Goal: Task Accomplishment & Management: Manage account settings

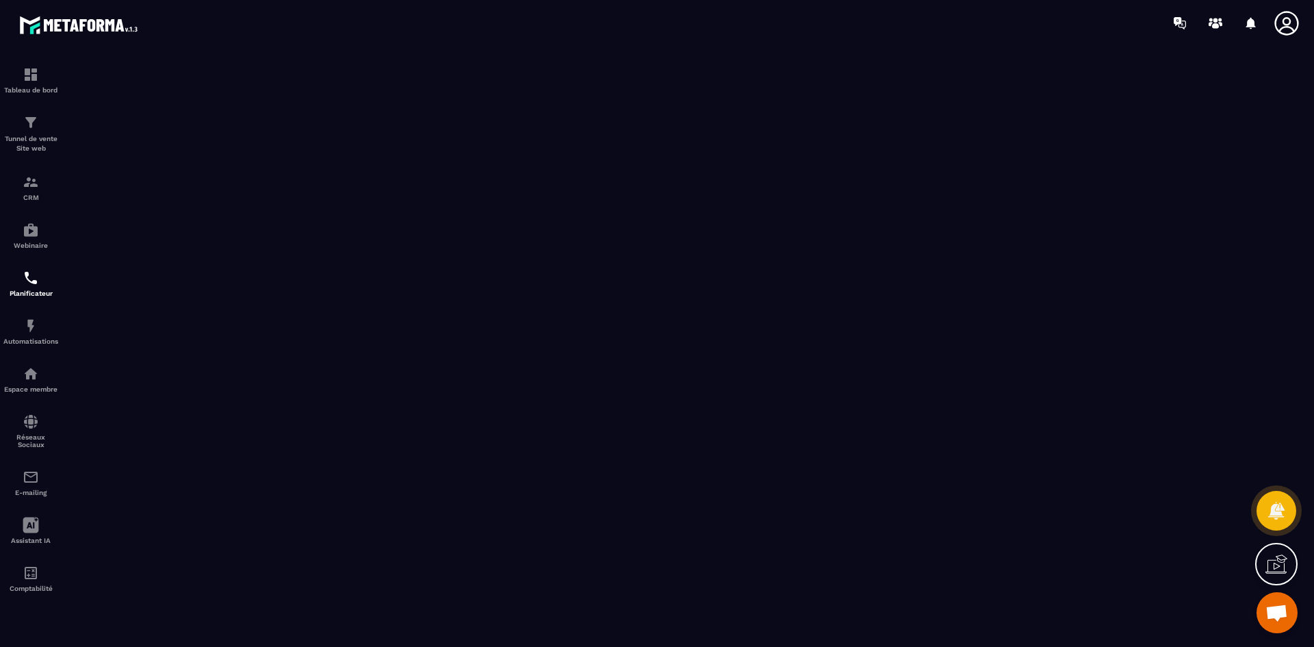
click at [1299, 23] on icon at bounding box center [1287, 23] width 24 height 24
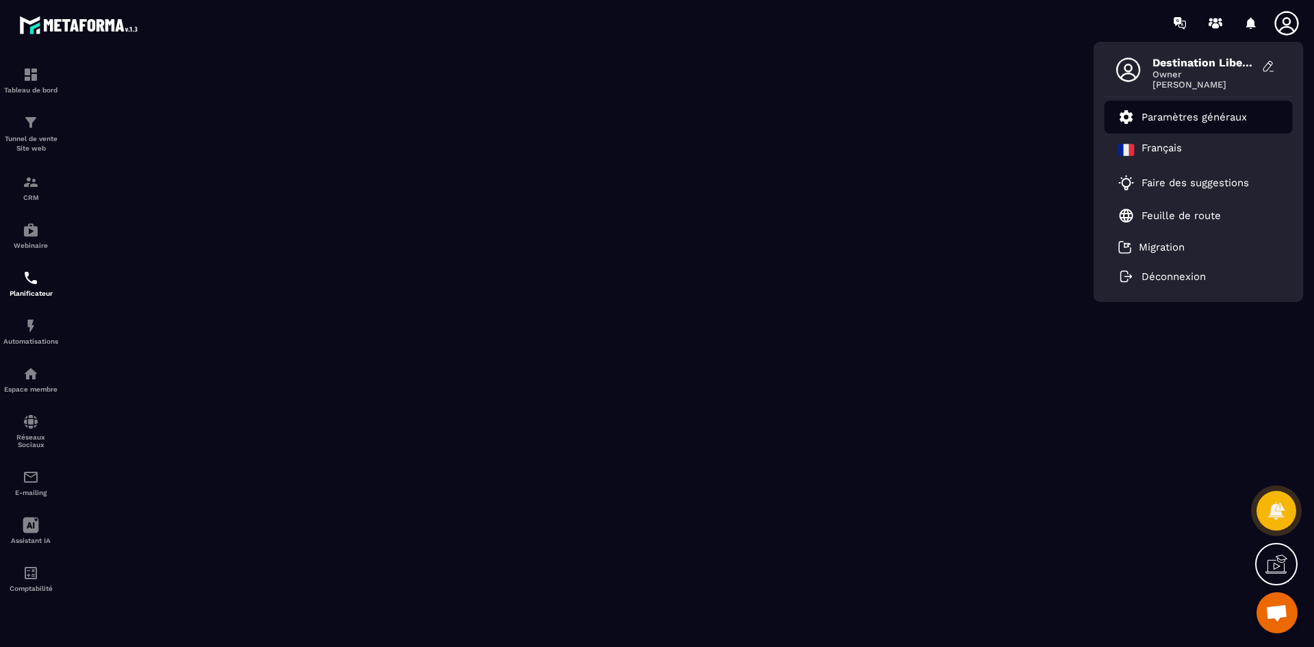
click at [1219, 112] on p "Paramètres généraux" at bounding box center [1194, 117] width 105 height 12
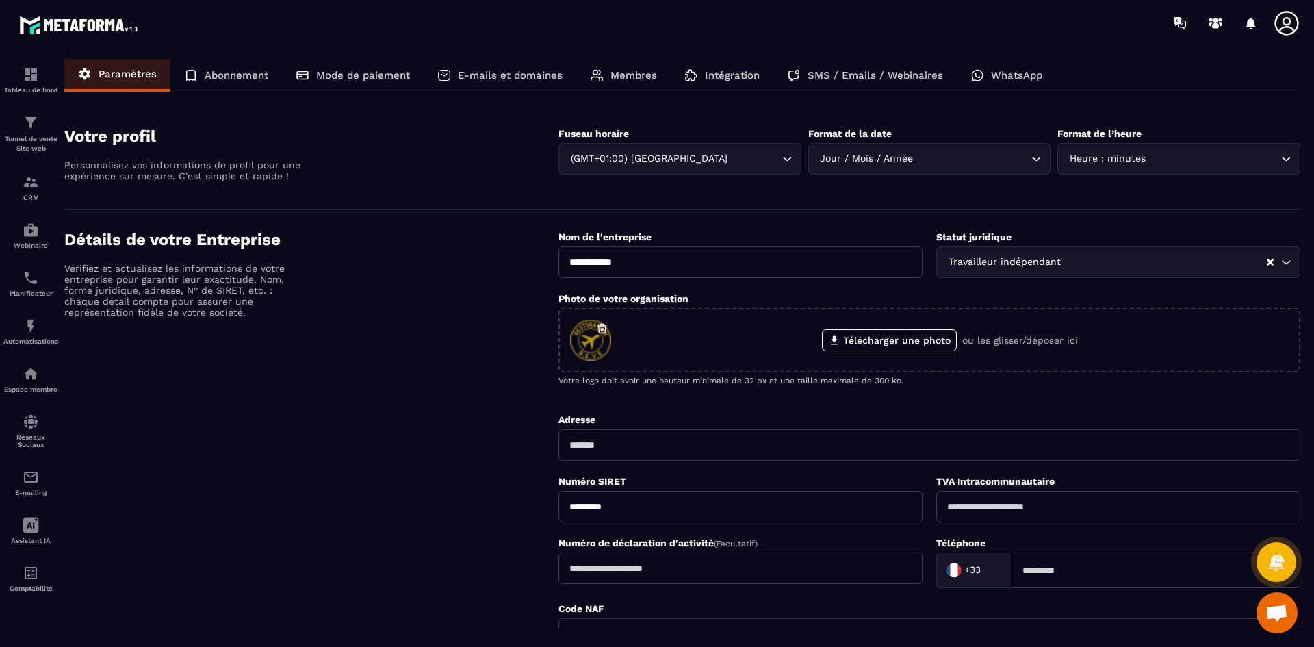
click at [618, 74] on p "Membres" at bounding box center [634, 75] width 47 height 12
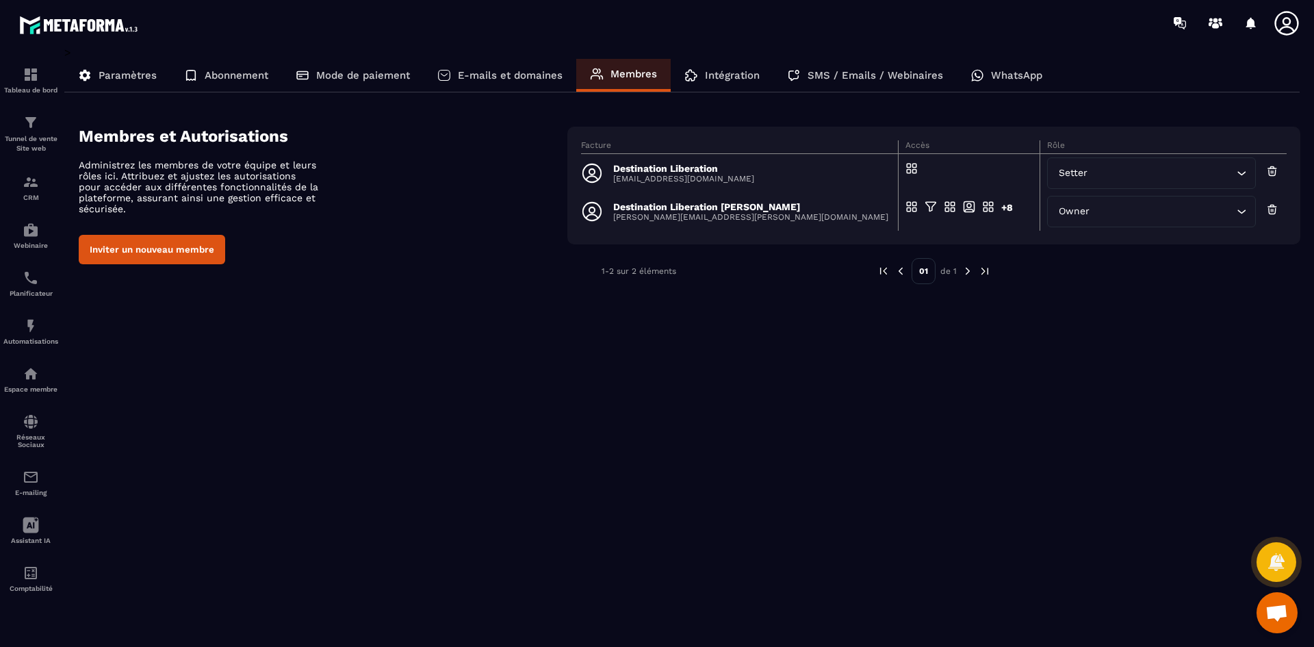
click at [700, 162] on div "Destination Liberation [EMAIL_ADDRESS][DOMAIN_NAME]" at bounding box center [735, 173] width 309 height 22
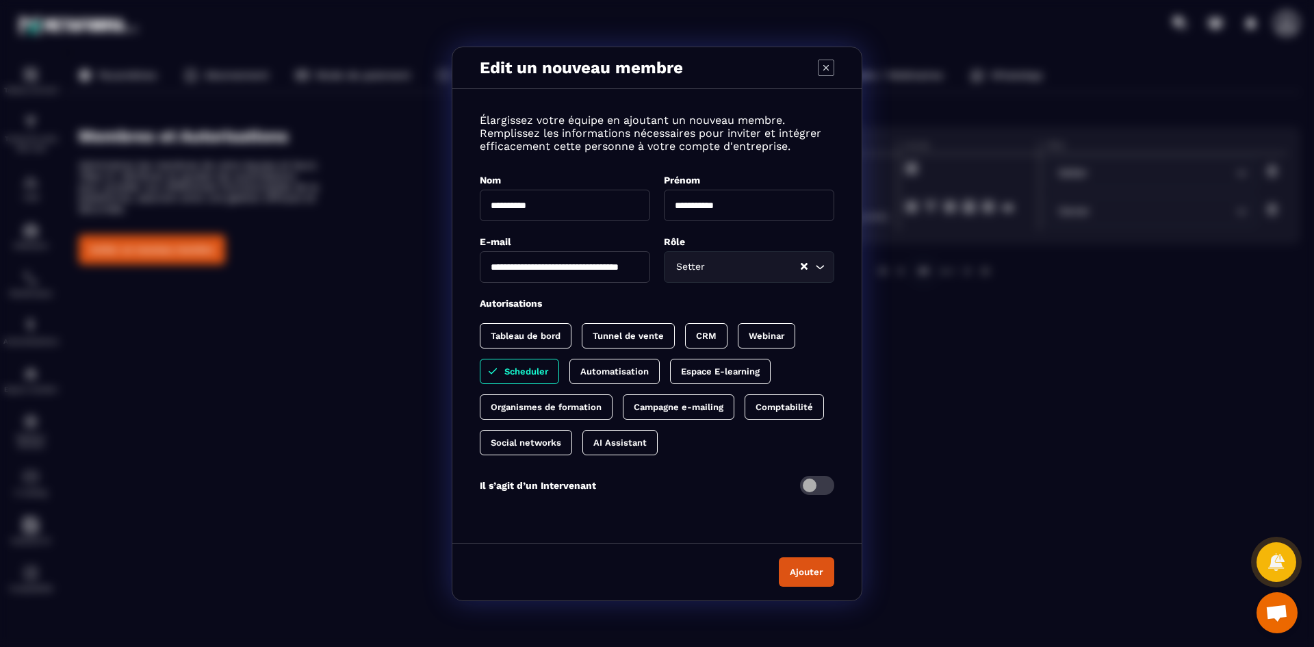
click at [554, 331] on p "Tableau de bord" at bounding box center [526, 336] width 70 height 10
click at [635, 336] on p "Tunnel de vente" at bounding box center [642, 336] width 71 height 10
click at [724, 334] on p "CRM" at bounding box center [734, 336] width 21 height 10
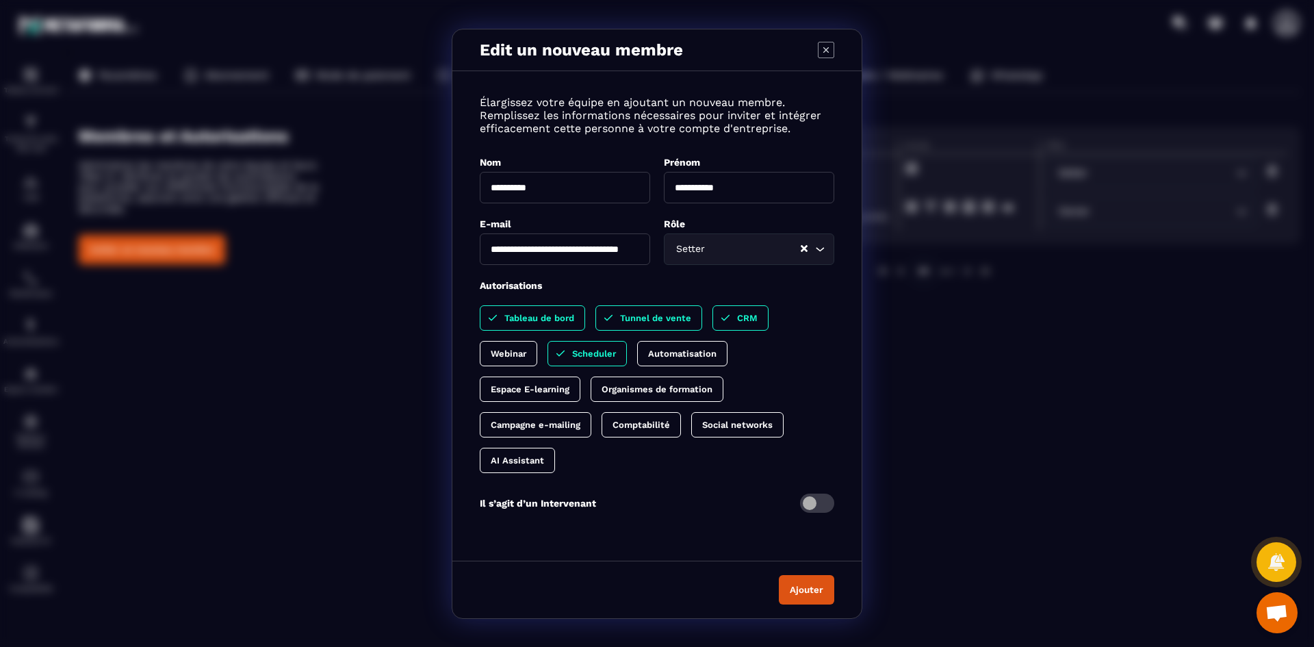
click at [694, 361] on div "Automatisation" at bounding box center [682, 353] width 90 height 25
click at [529, 352] on div "Webinar" at bounding box center [509, 353] width 58 height 25
click at [533, 384] on p "Espace E-learning" at bounding box center [530, 389] width 79 height 10
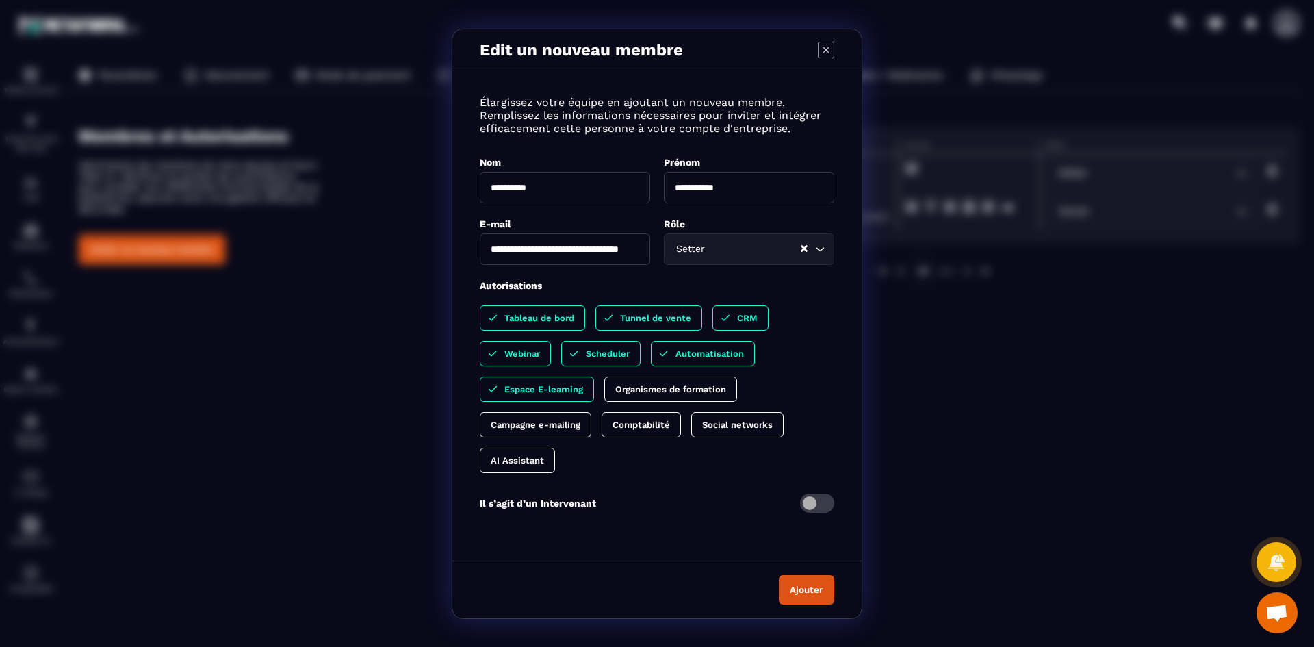
click at [641, 380] on div "Organismes de formation" at bounding box center [671, 389] width 133 height 25
click at [563, 420] on p "Campagne e-mailing" at bounding box center [536, 425] width 90 height 10
click at [646, 422] on p "Comptabilité" at bounding box center [655, 425] width 58 height 10
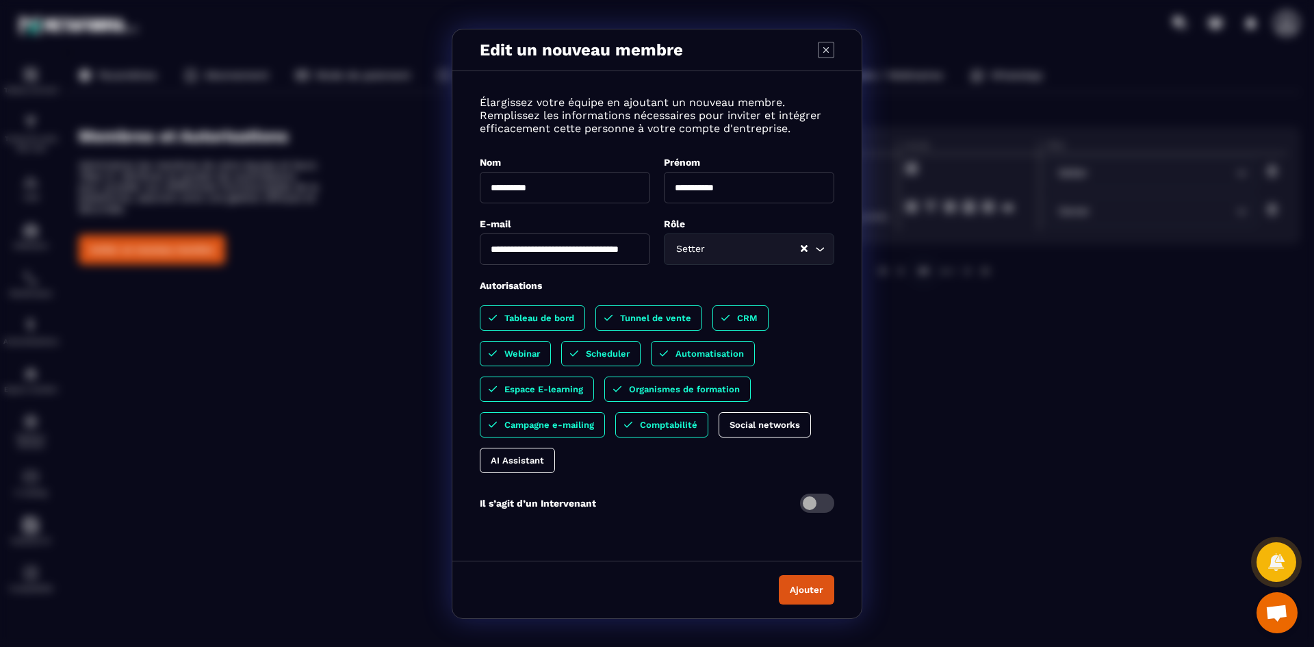
click at [756, 416] on div "Social networks" at bounding box center [765, 424] width 92 height 25
click at [518, 454] on div "AI Assistant" at bounding box center [517, 460] width 75 height 25
click at [606, 249] on input "**********" at bounding box center [565, 248] width 170 height 31
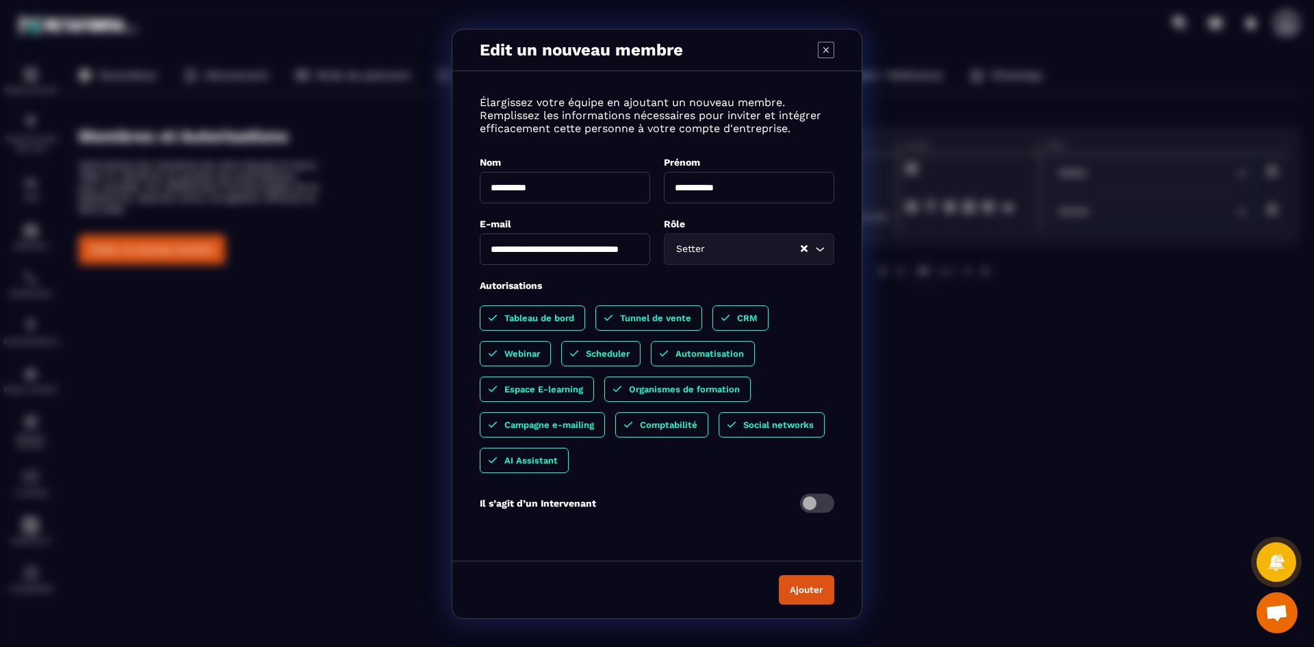
click at [809, 591] on button "Ajouter" at bounding box center [806, 589] width 55 height 29
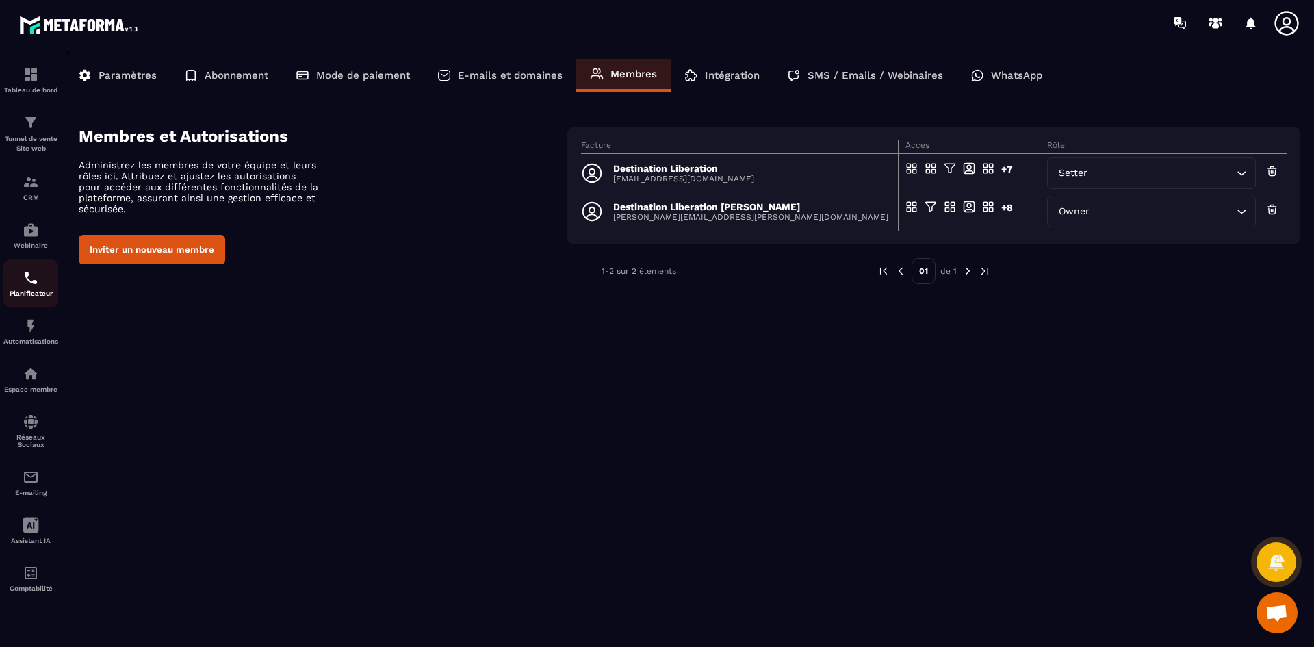
click at [31, 285] on img at bounding box center [31, 278] width 16 height 16
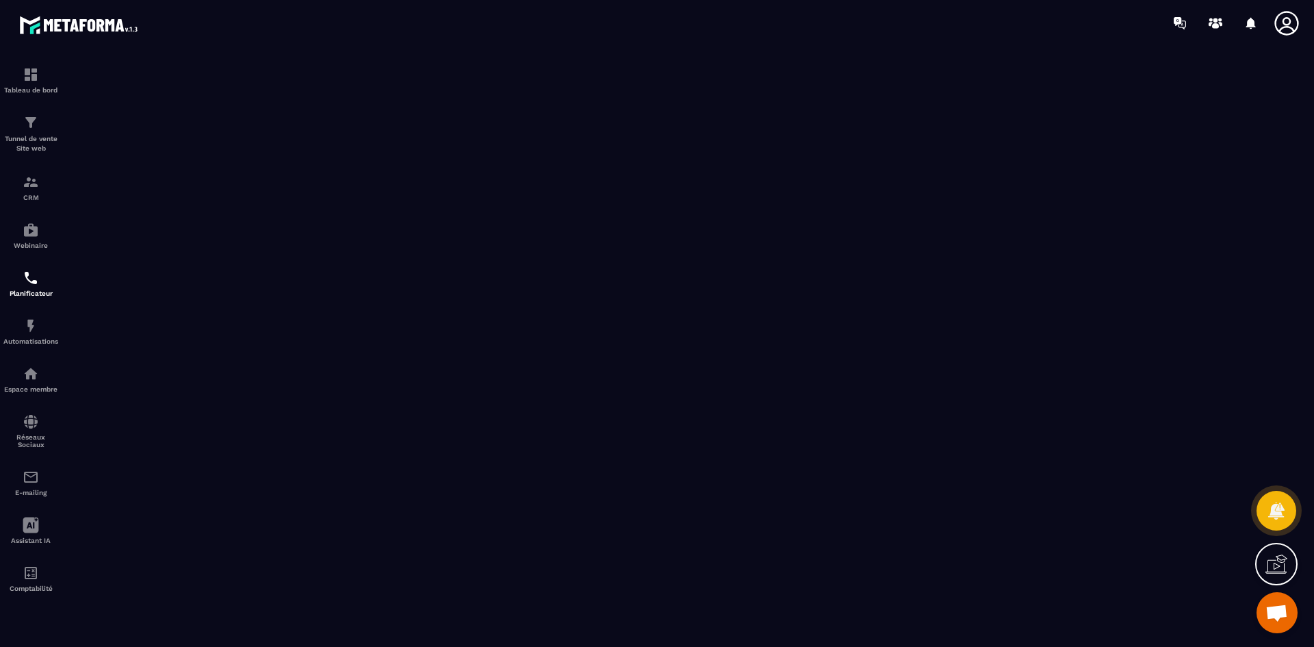
click at [1286, 28] on icon at bounding box center [1286, 23] width 27 height 27
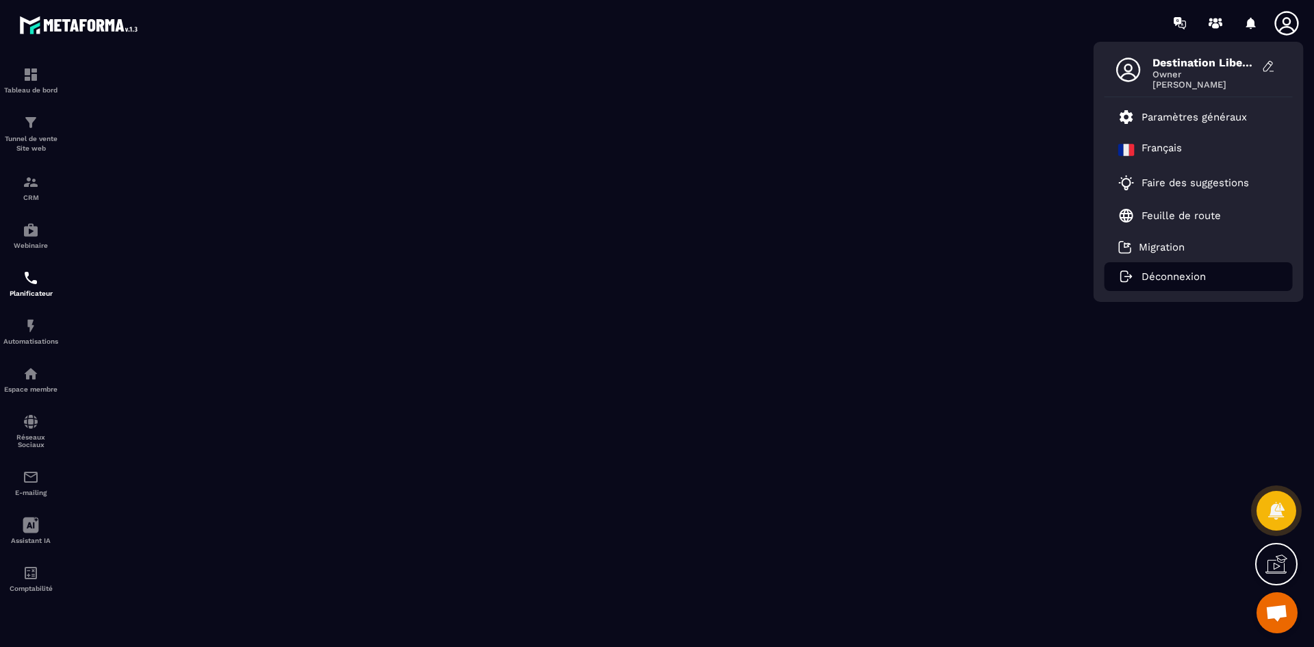
click at [1182, 279] on p "Déconnexion" at bounding box center [1174, 276] width 64 height 12
